Goal: Navigation & Orientation: Understand site structure

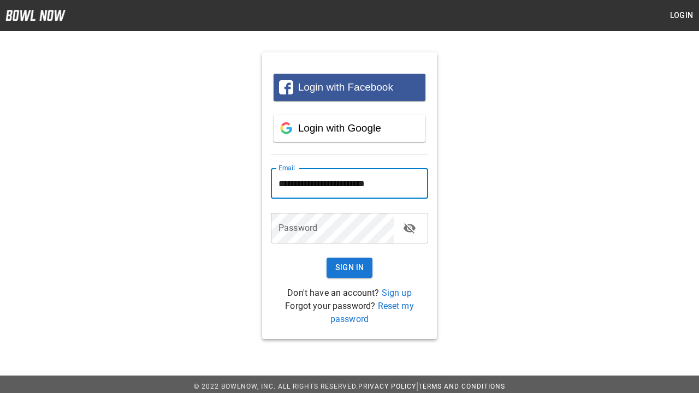
type input "**********"
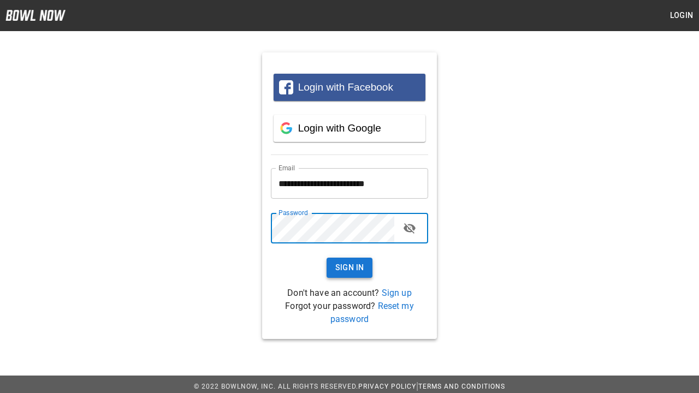
click at [350, 268] on button "Sign In" at bounding box center [350, 268] width 46 height 20
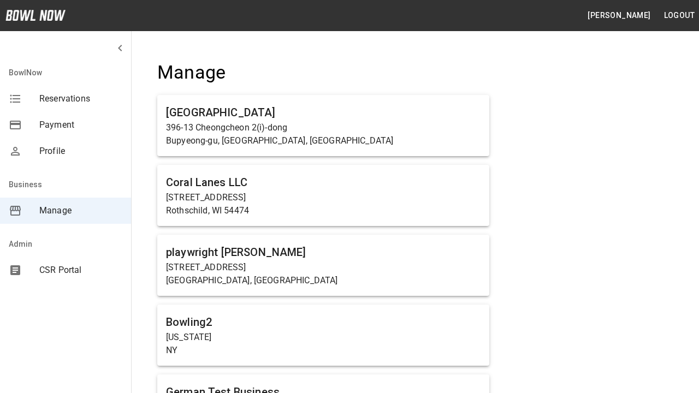
click at [66, 211] on span "Manage" at bounding box center [80, 210] width 83 height 13
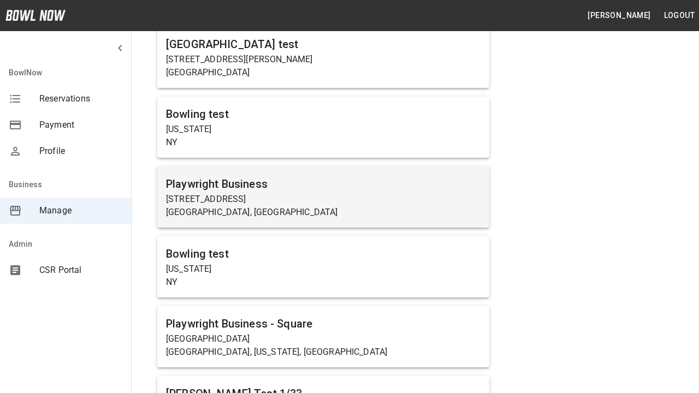
click at [323, 197] on p "[STREET_ADDRESS]" at bounding box center [323, 199] width 315 height 13
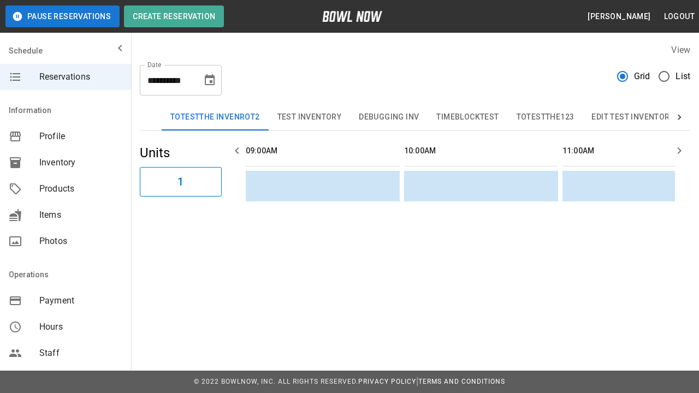
scroll to position [0, 792]
click at [66, 137] on span "Profile" at bounding box center [80, 136] width 83 height 13
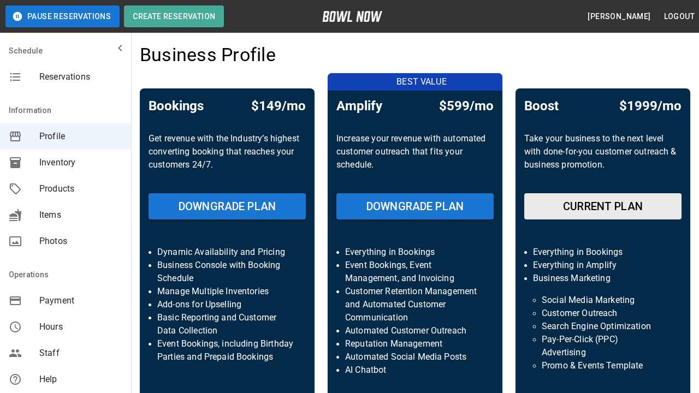
click at [66, 163] on span "Inventory" at bounding box center [80, 162] width 83 height 13
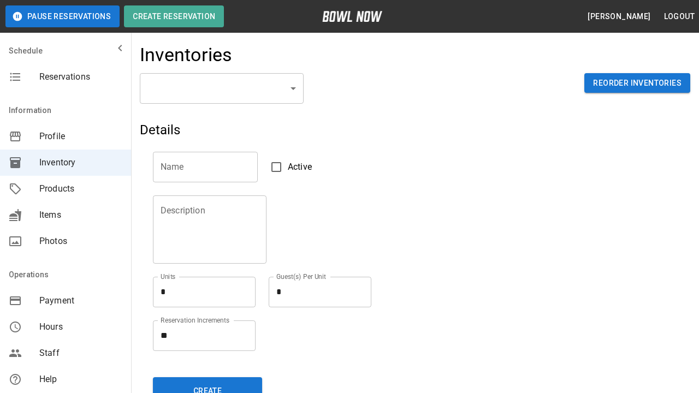
click at [66, 189] on span "Products" at bounding box center [80, 188] width 83 height 13
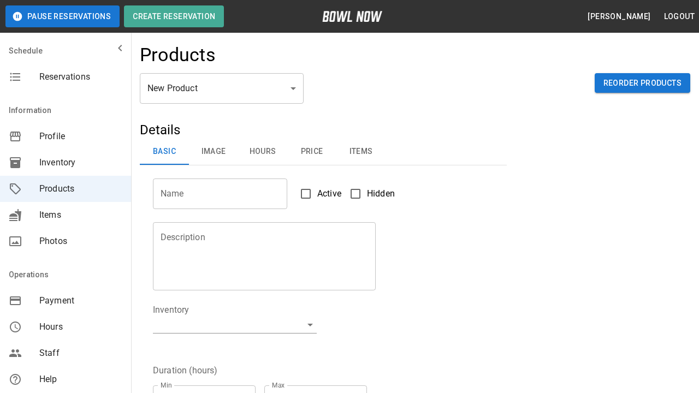
click at [66, 215] on span "Items" at bounding box center [80, 215] width 83 height 13
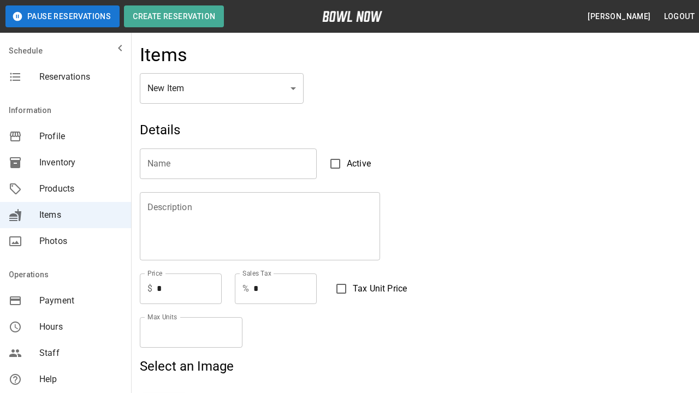
click at [66, 241] on span "Photos" at bounding box center [80, 241] width 83 height 13
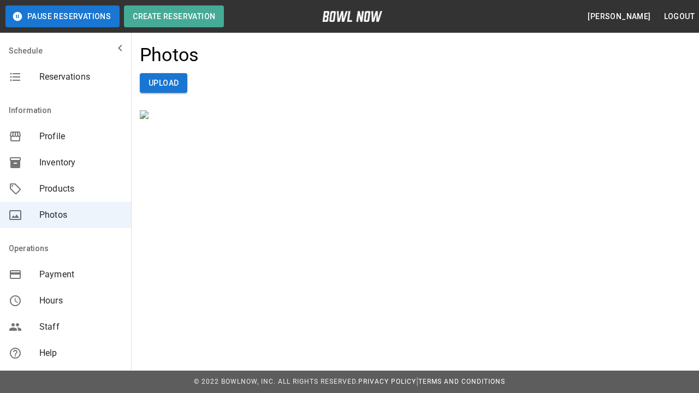
click at [66, 275] on span "Payment" at bounding box center [80, 274] width 83 height 13
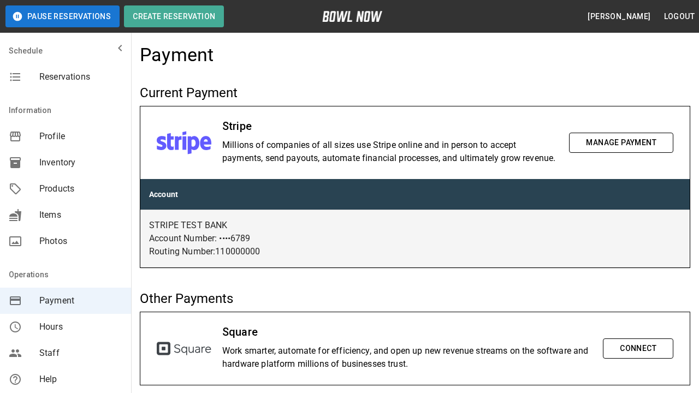
click at [66, 327] on span "Hours" at bounding box center [80, 327] width 83 height 13
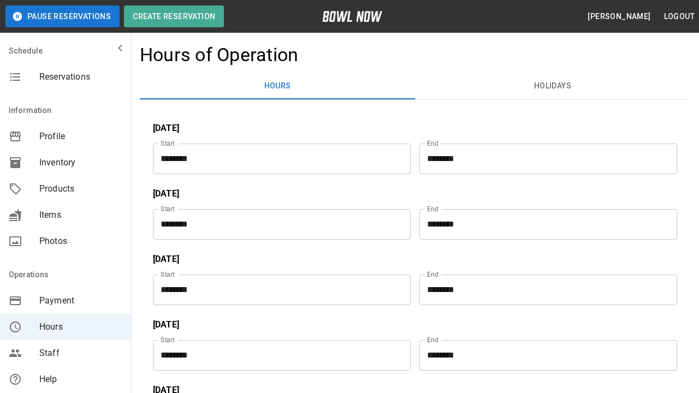
click at [66, 353] on span "Staff" at bounding box center [80, 353] width 83 height 13
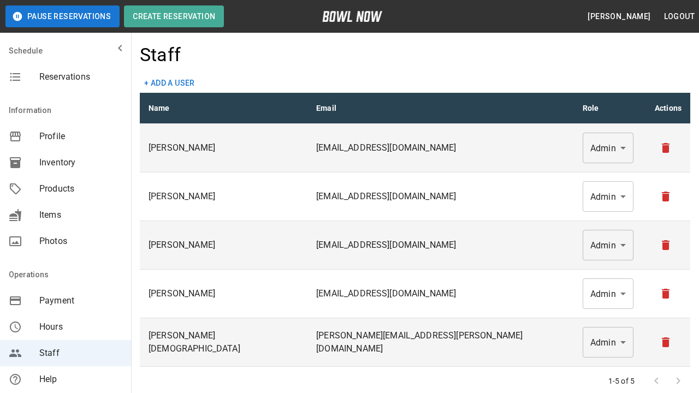
click at [66, 380] on span "Help" at bounding box center [80, 379] width 83 height 13
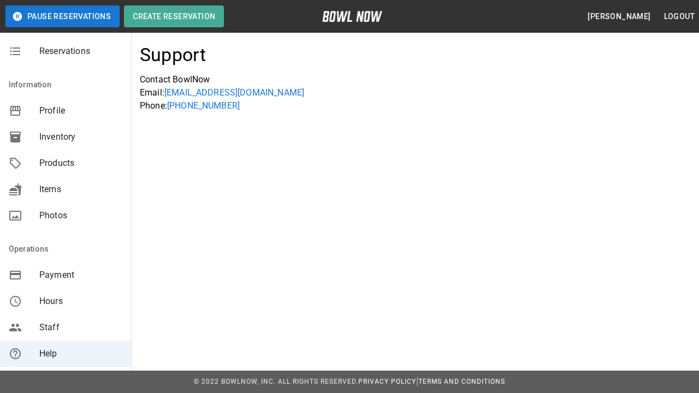
scroll to position [209, 0]
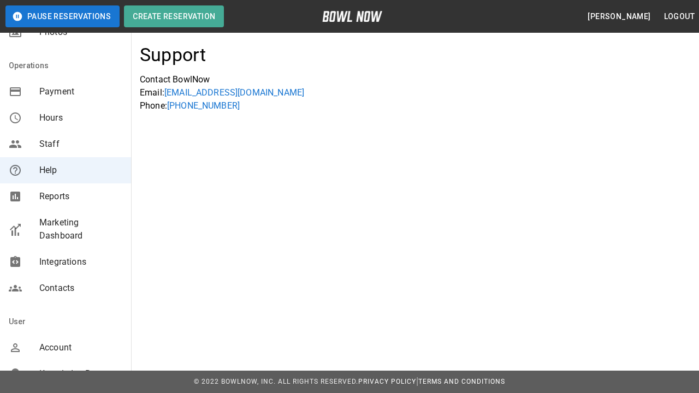
click at [66, 197] on span "Reports" at bounding box center [80, 196] width 83 height 13
